Goal: Transaction & Acquisition: Purchase product/service

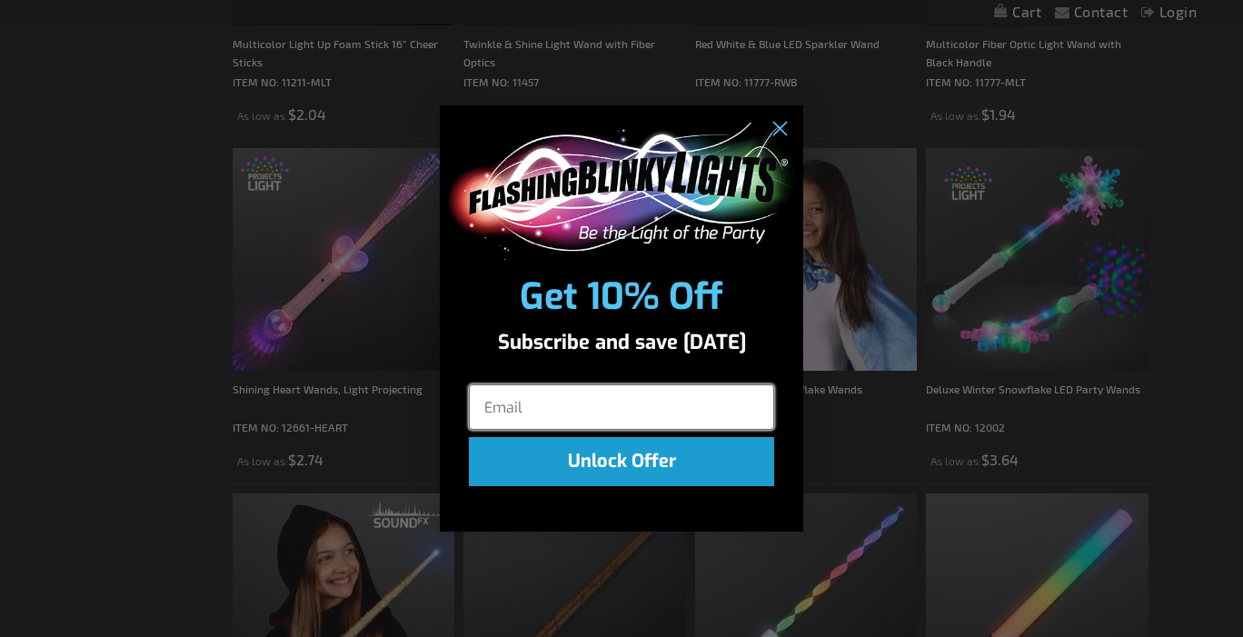
scroll to position [931, 0]
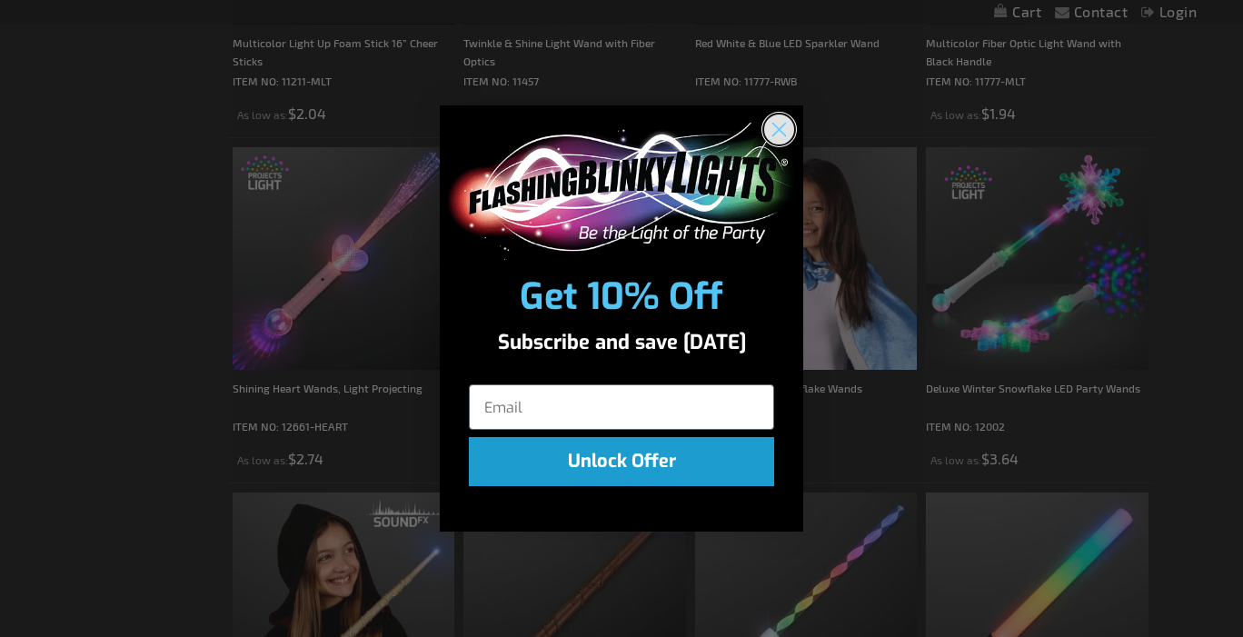
click at [772, 129] on circle "Close dialog" at bounding box center [779, 129] width 30 height 30
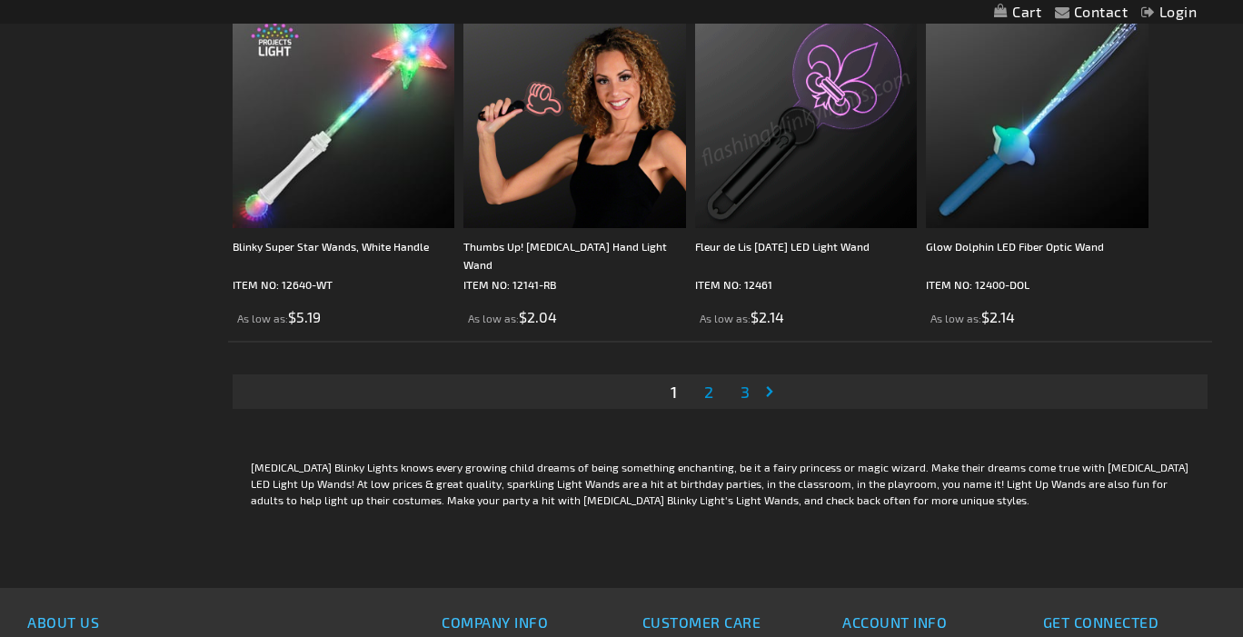
scroll to position [5211, 0]
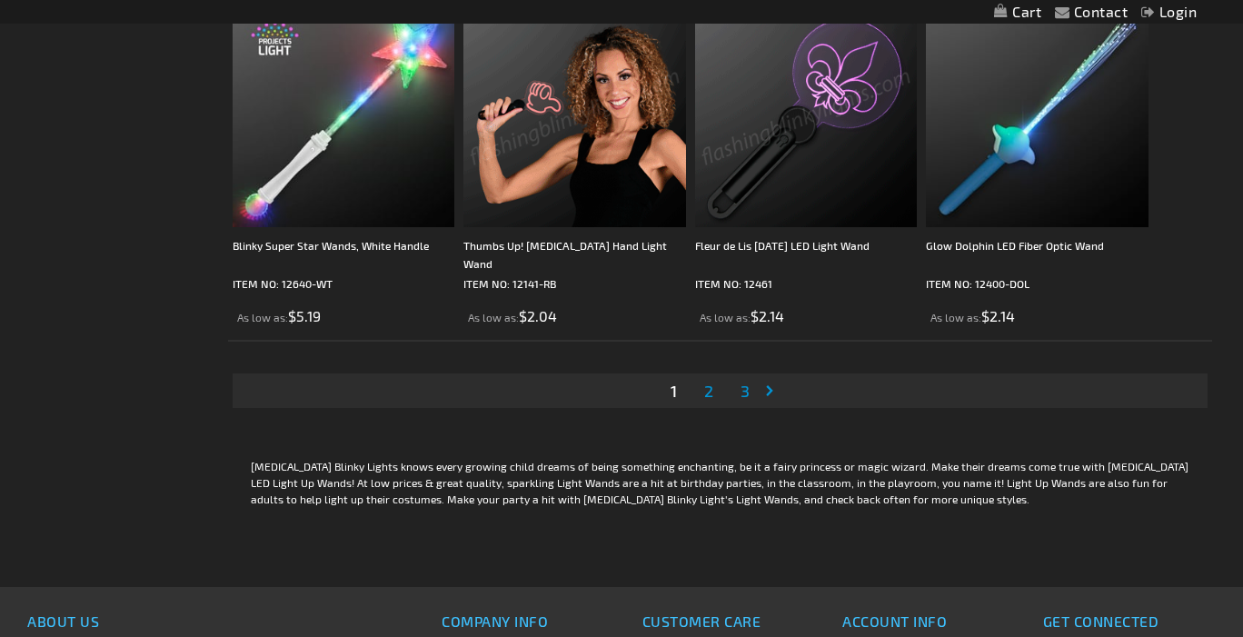
click at [710, 388] on span "2" at bounding box center [708, 391] width 9 height 20
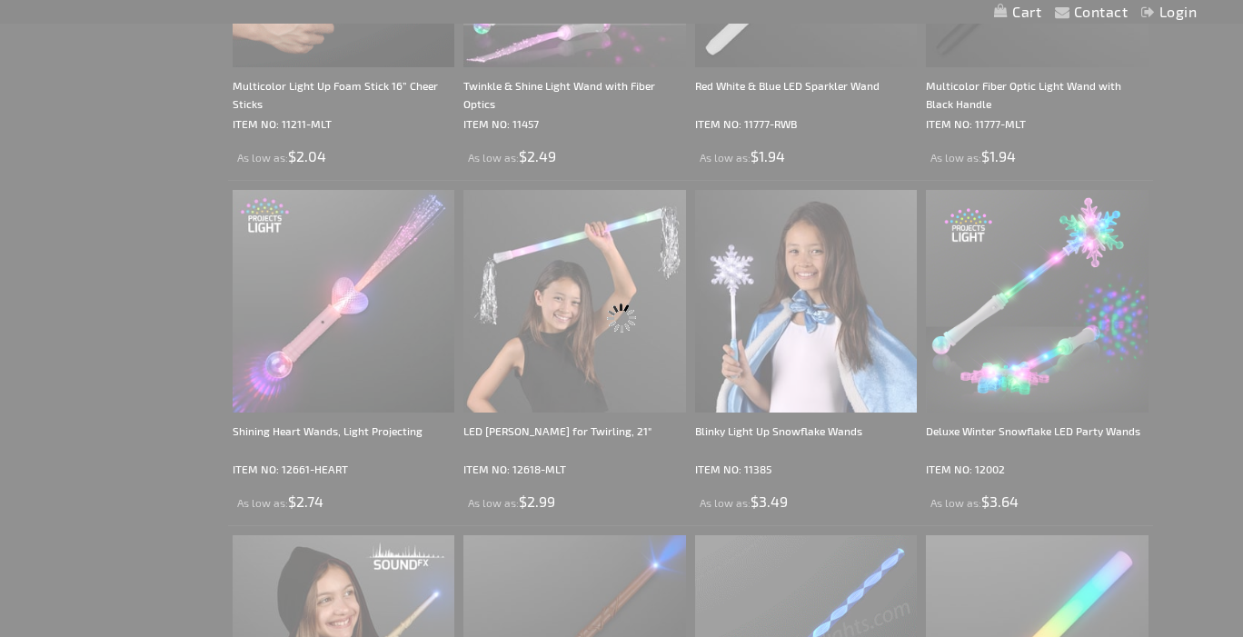
scroll to position [531, 0]
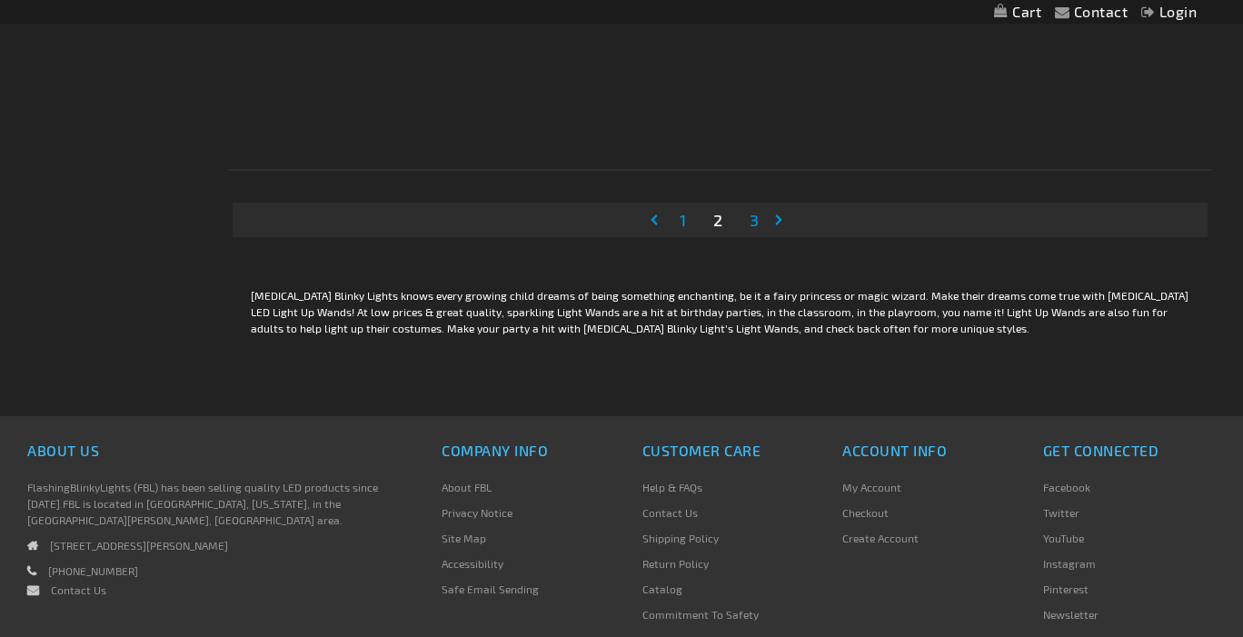
scroll to position [5316, 0]
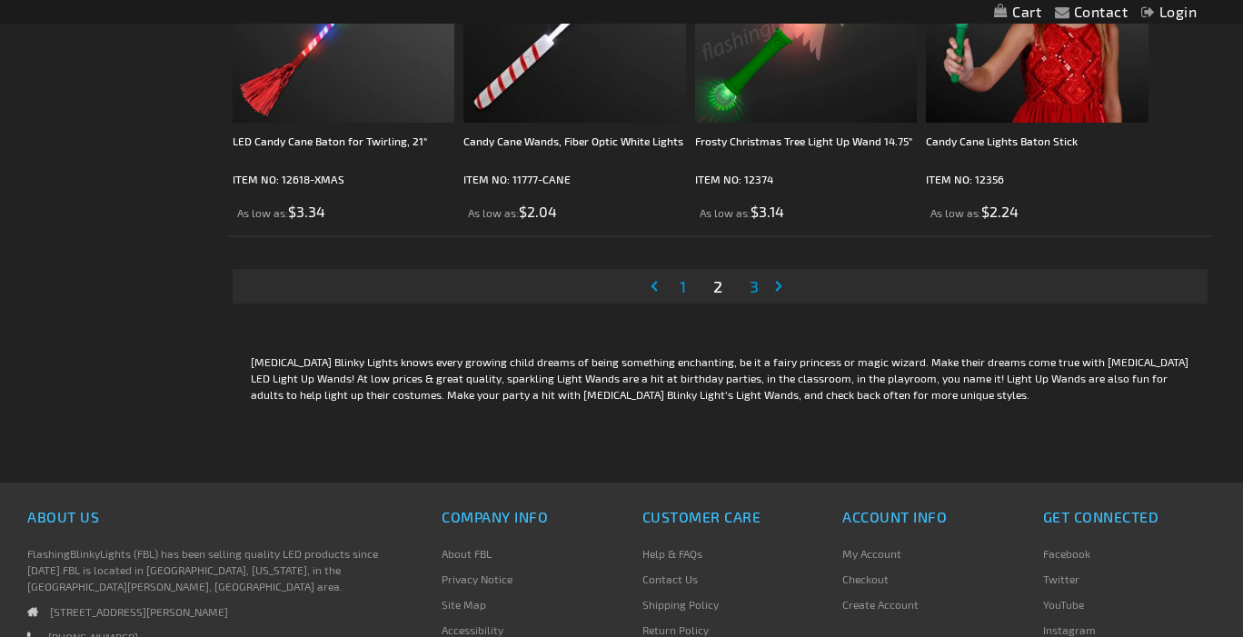
click at [754, 284] on span "3" at bounding box center [754, 286] width 9 height 20
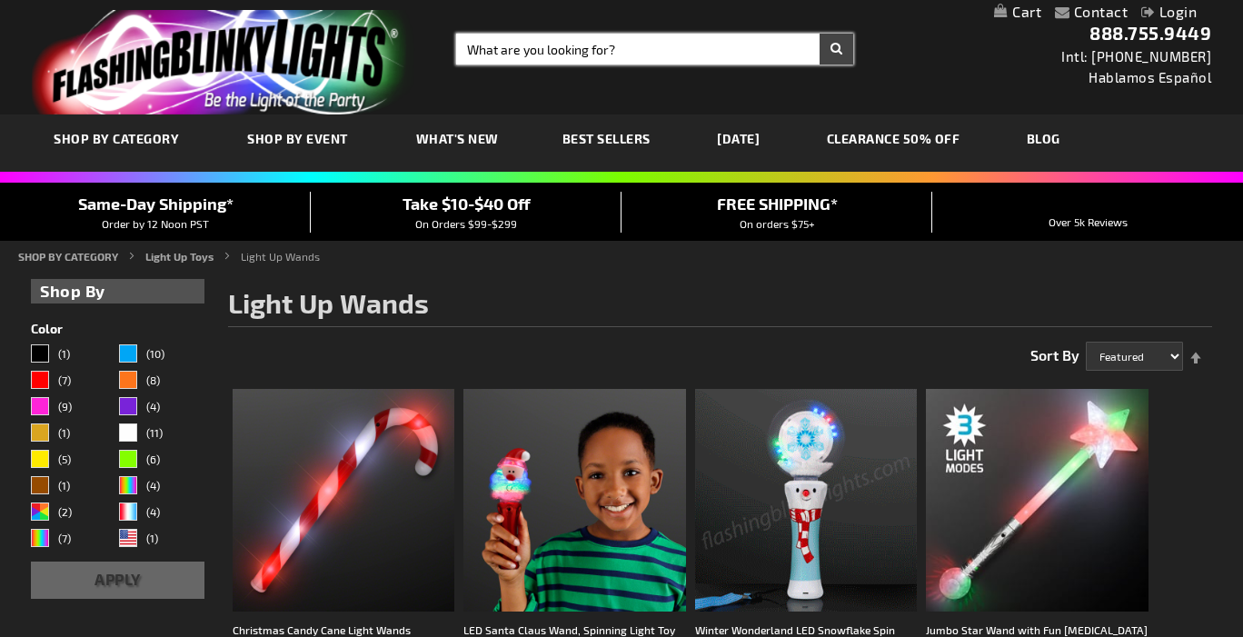
click at [629, 47] on input "Search" at bounding box center [655, 49] width 398 height 31
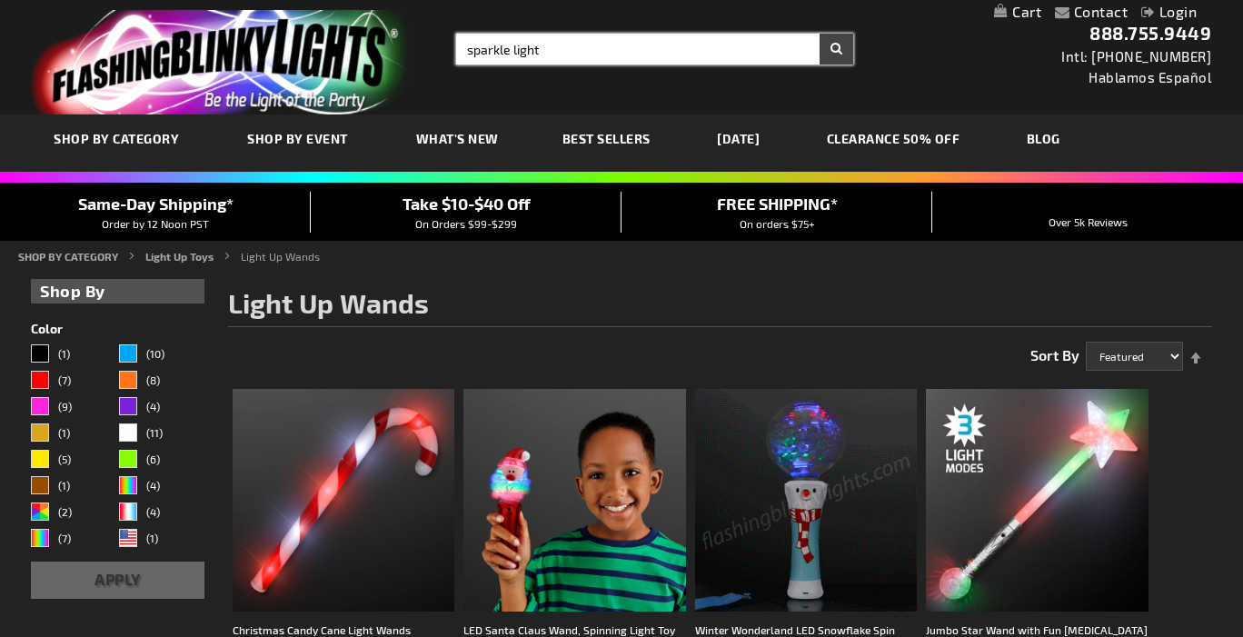
type input "sparkle light"
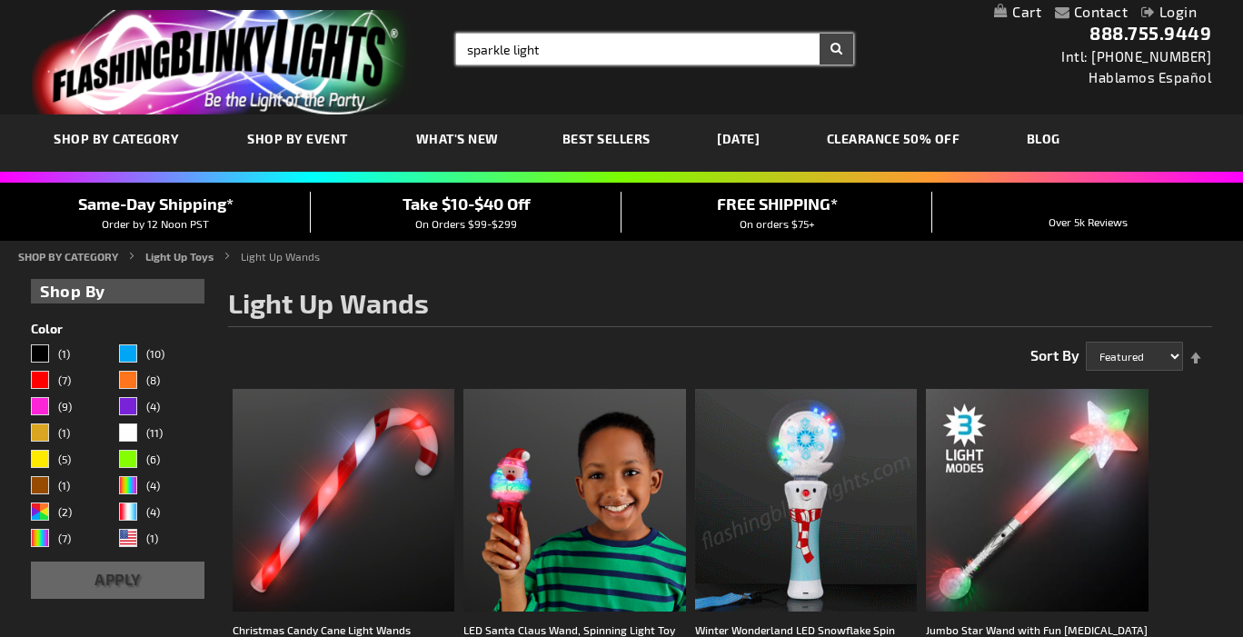
click at [819, 34] on button "Search" at bounding box center [836, 49] width 34 height 31
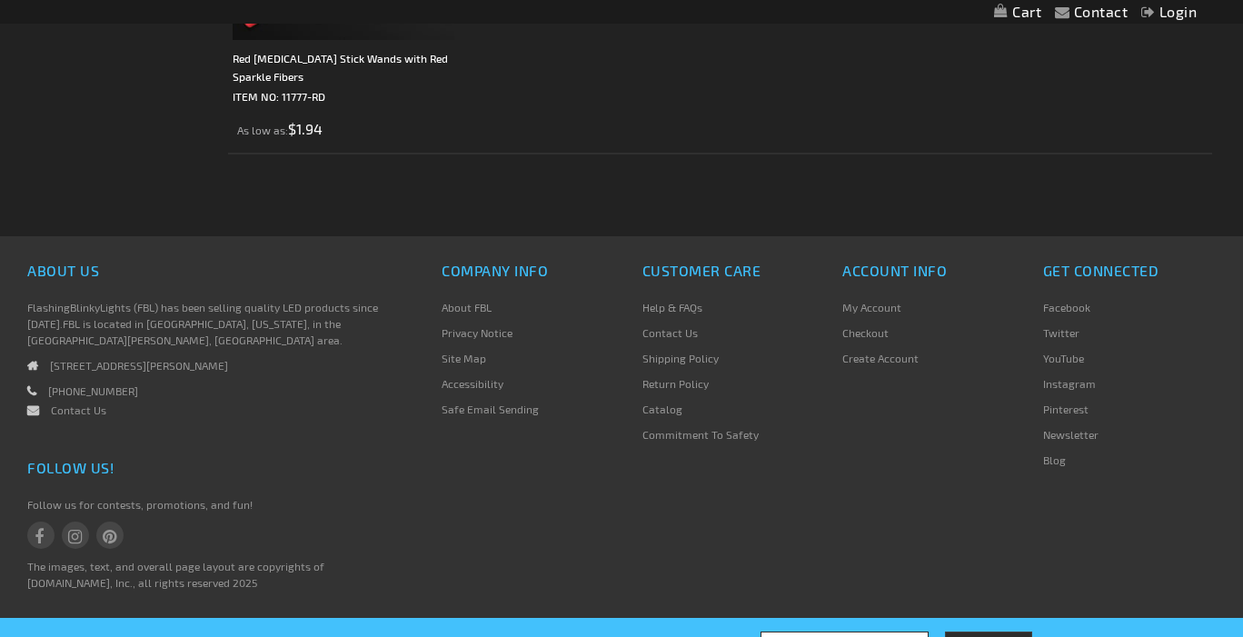
scroll to position [2686, 0]
